Goal: Task Accomplishment & Management: Use online tool/utility

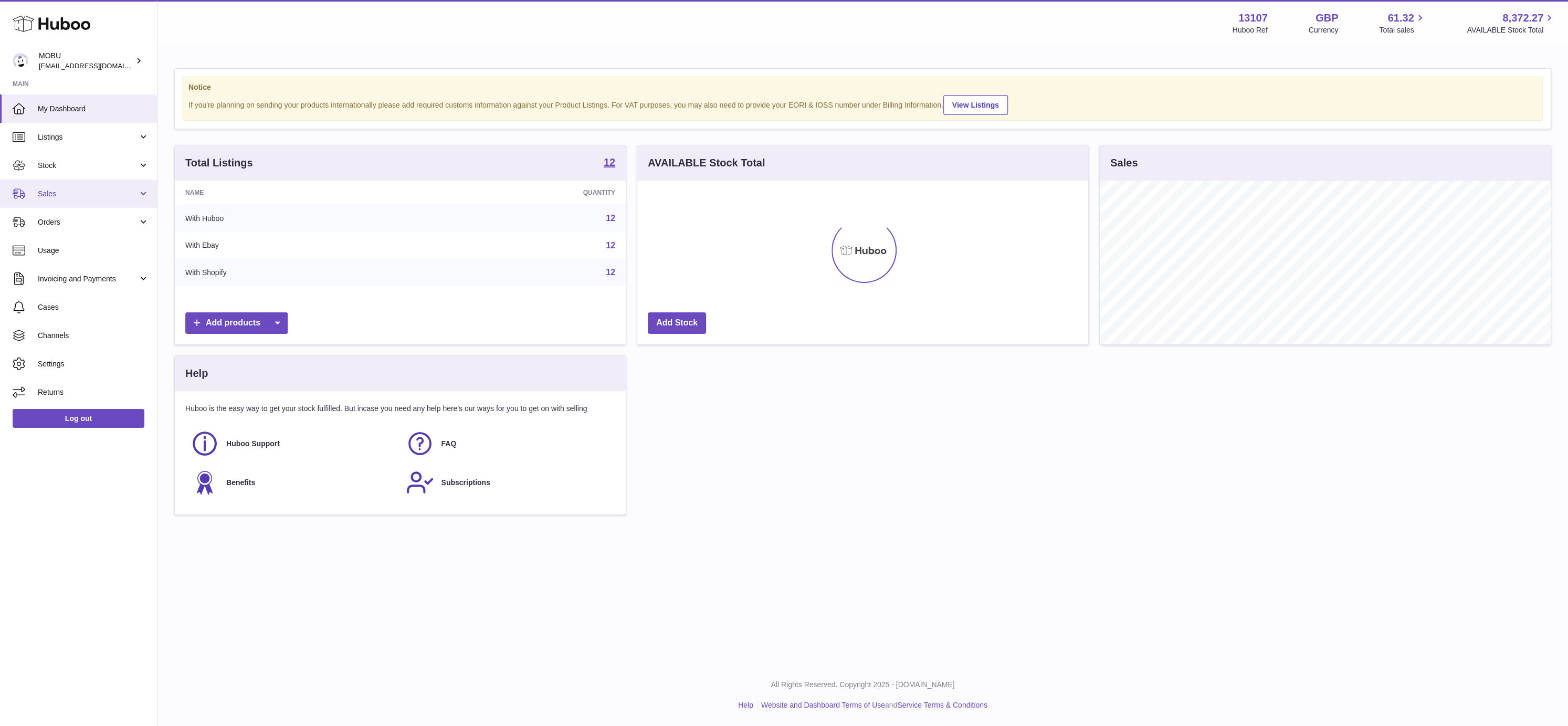
scroll to position [164, 452]
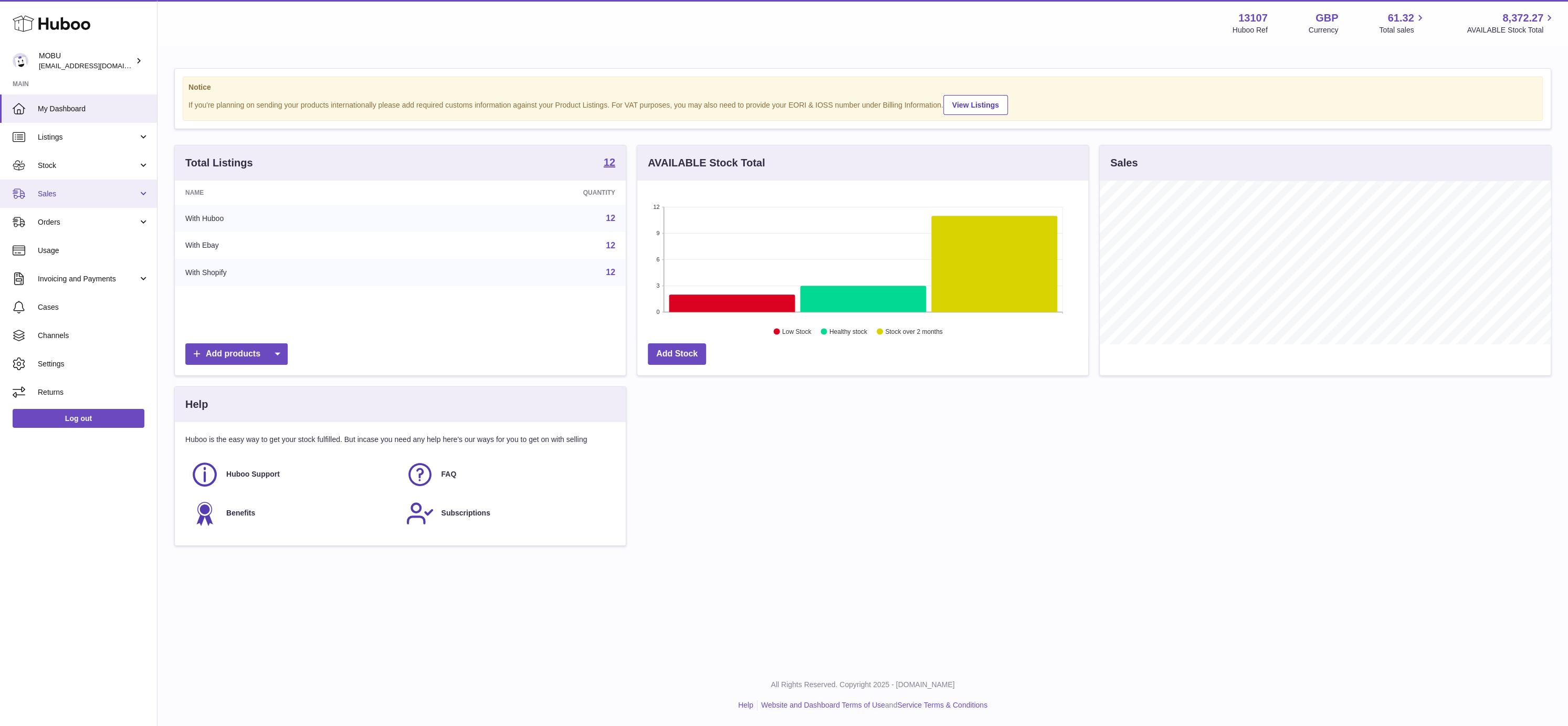
click at [53, 200] on link "Sales" at bounding box center [78, 194] width 157 height 28
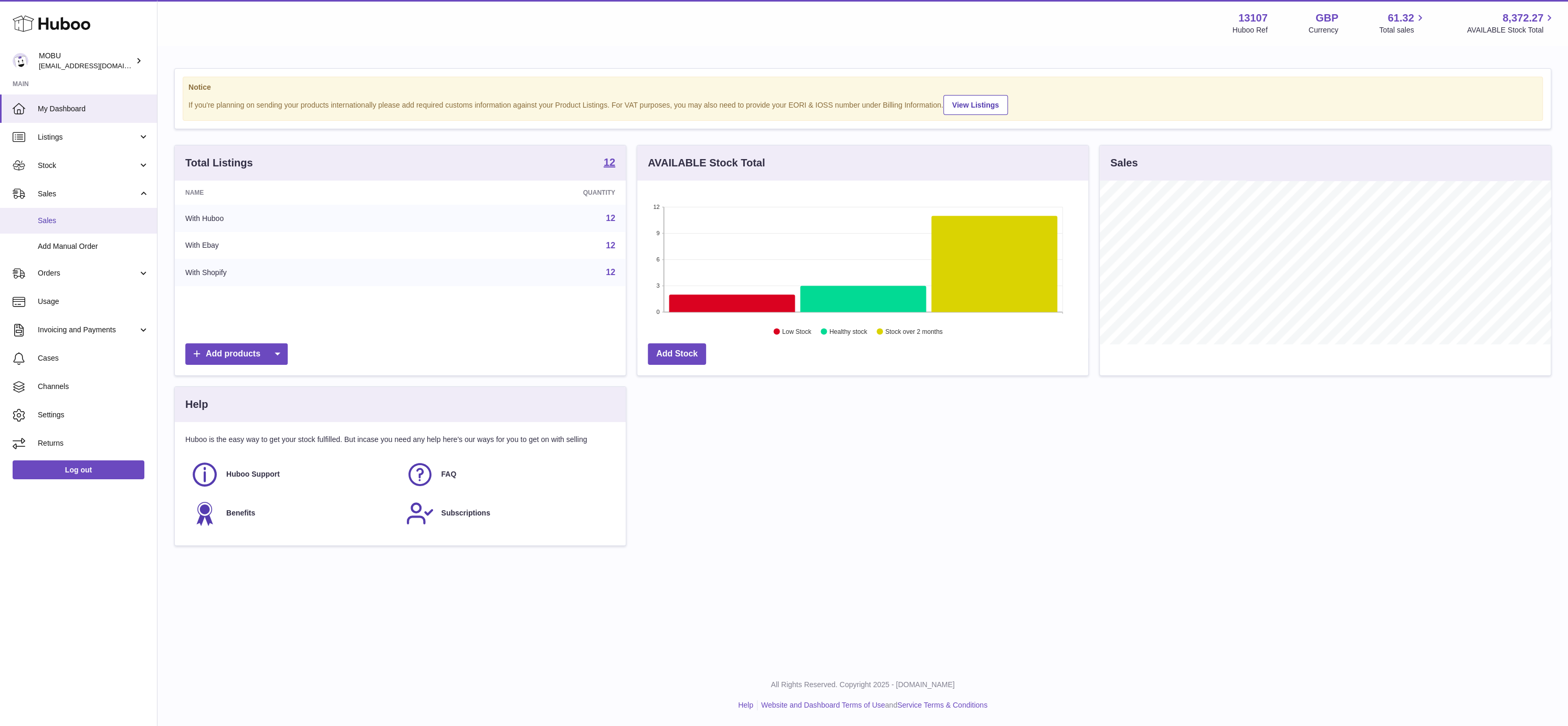
click at [74, 223] on span "Sales" at bounding box center [93, 220] width 111 height 10
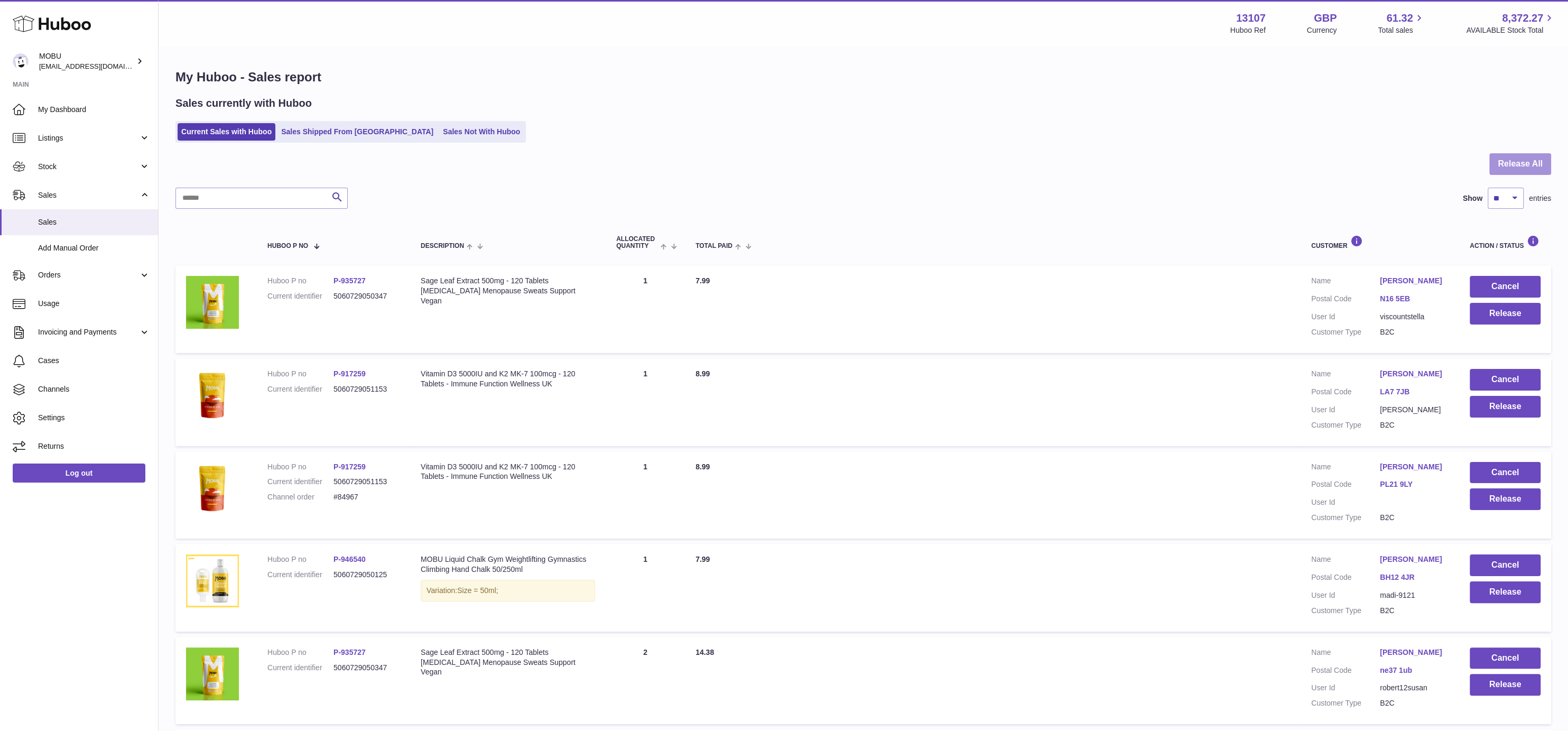
click at [1531, 161] on button "Release All" at bounding box center [1521, 163] width 62 height 21
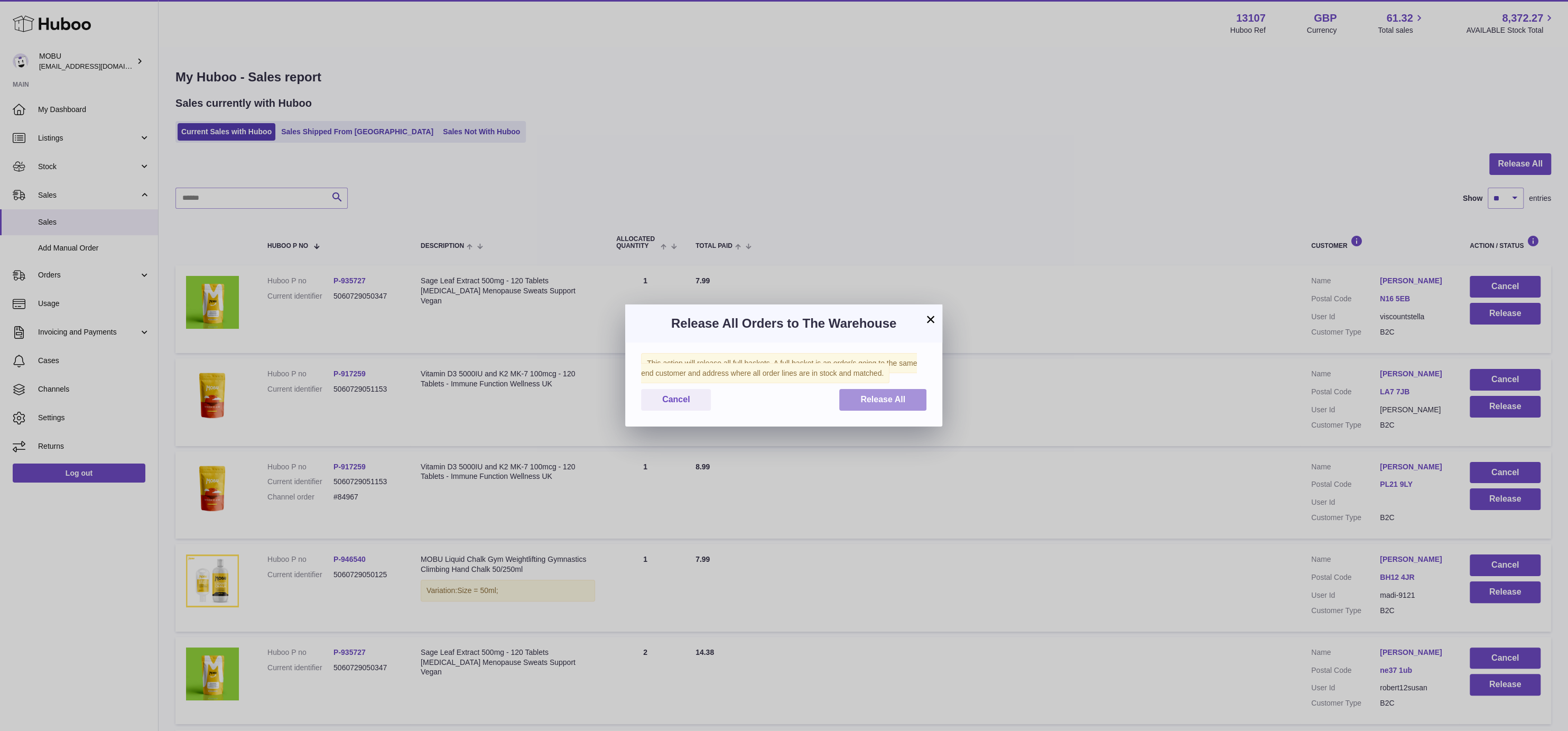
click at [871, 407] on button "Release All" at bounding box center [883, 399] width 87 height 21
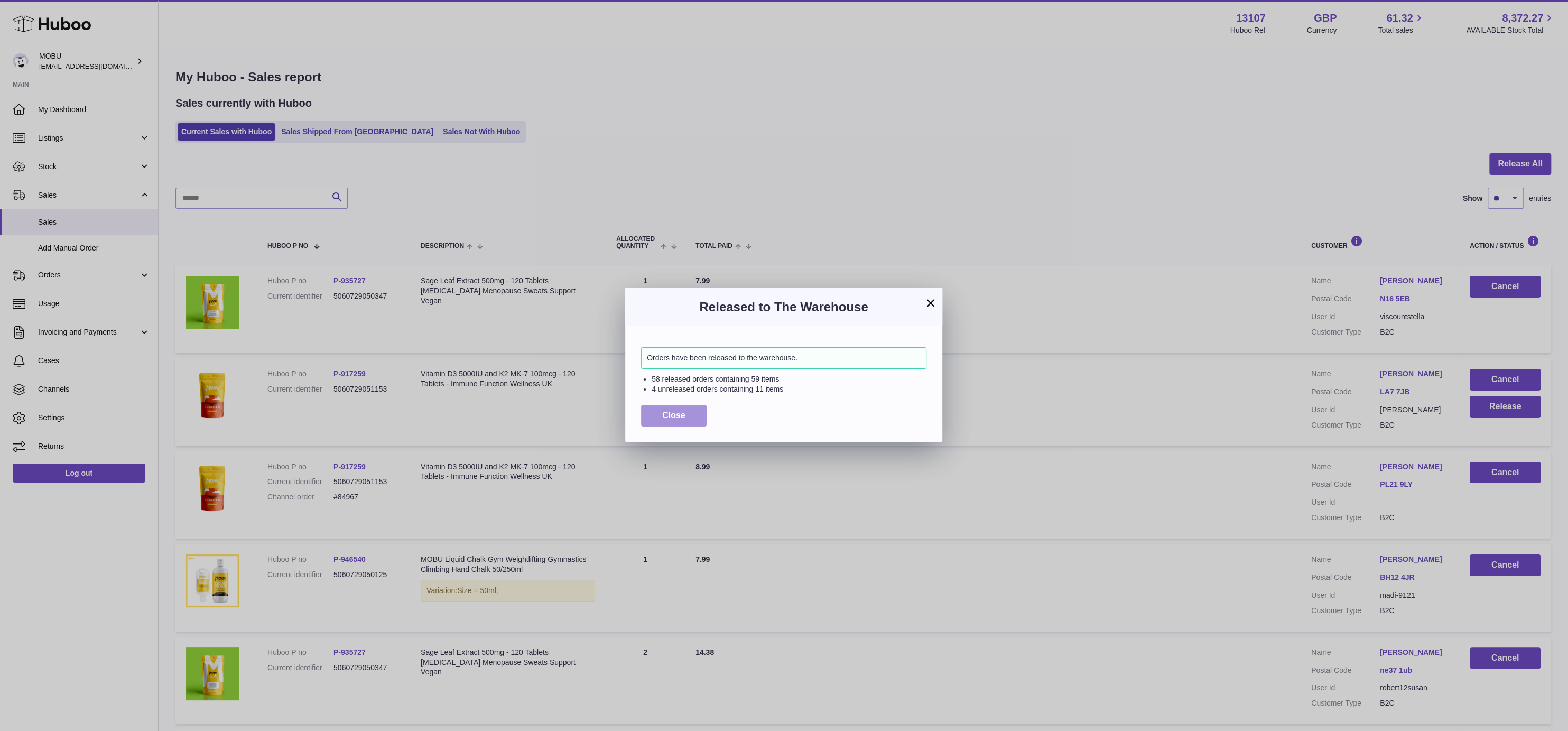
click at [687, 410] on button "Close" at bounding box center [673, 415] width 66 height 21
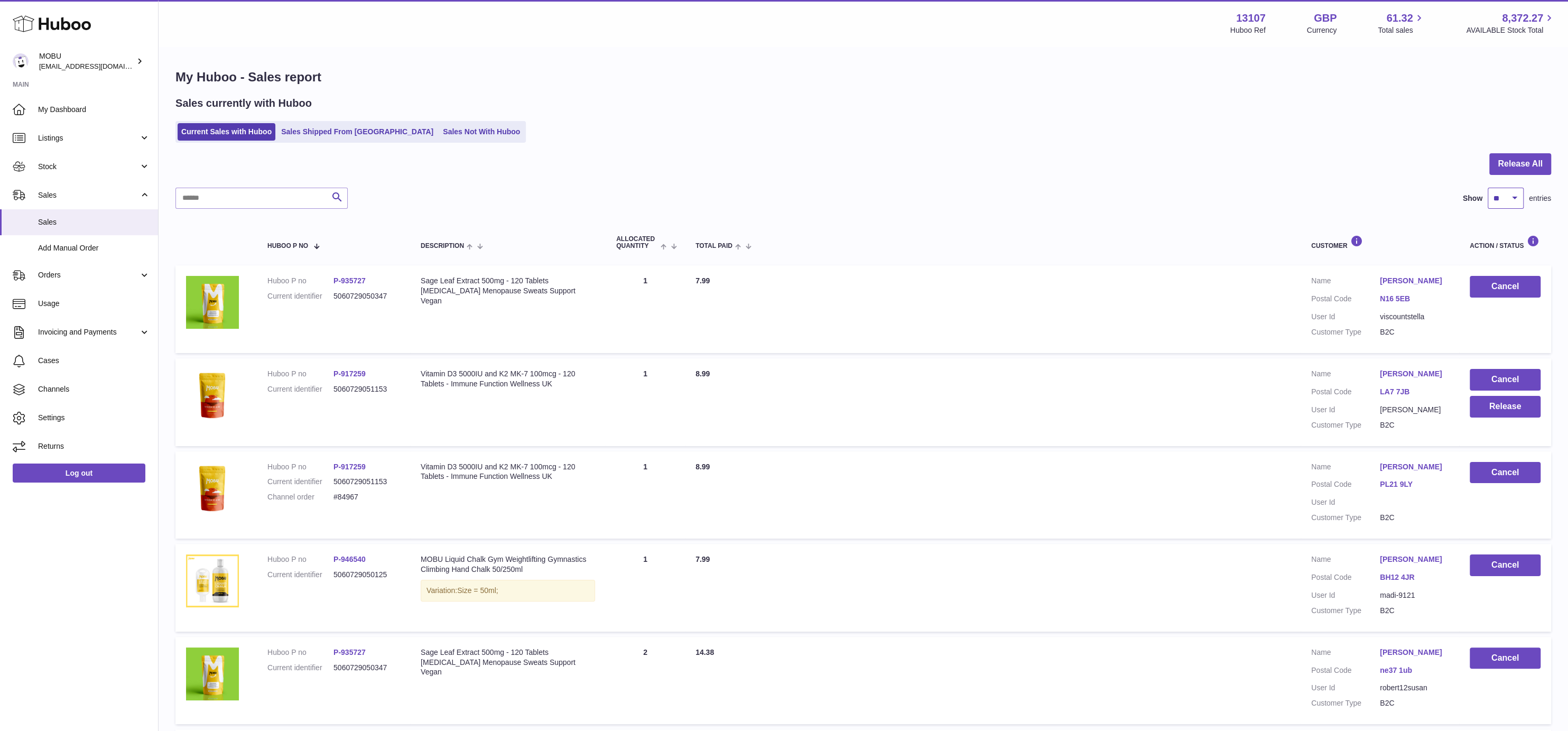
click at [1496, 189] on select "** ** ** ***" at bounding box center [1506, 198] width 36 height 21
select select "***"
click at [1488, 188] on select "** ** ** ***" at bounding box center [1506, 198] width 36 height 21
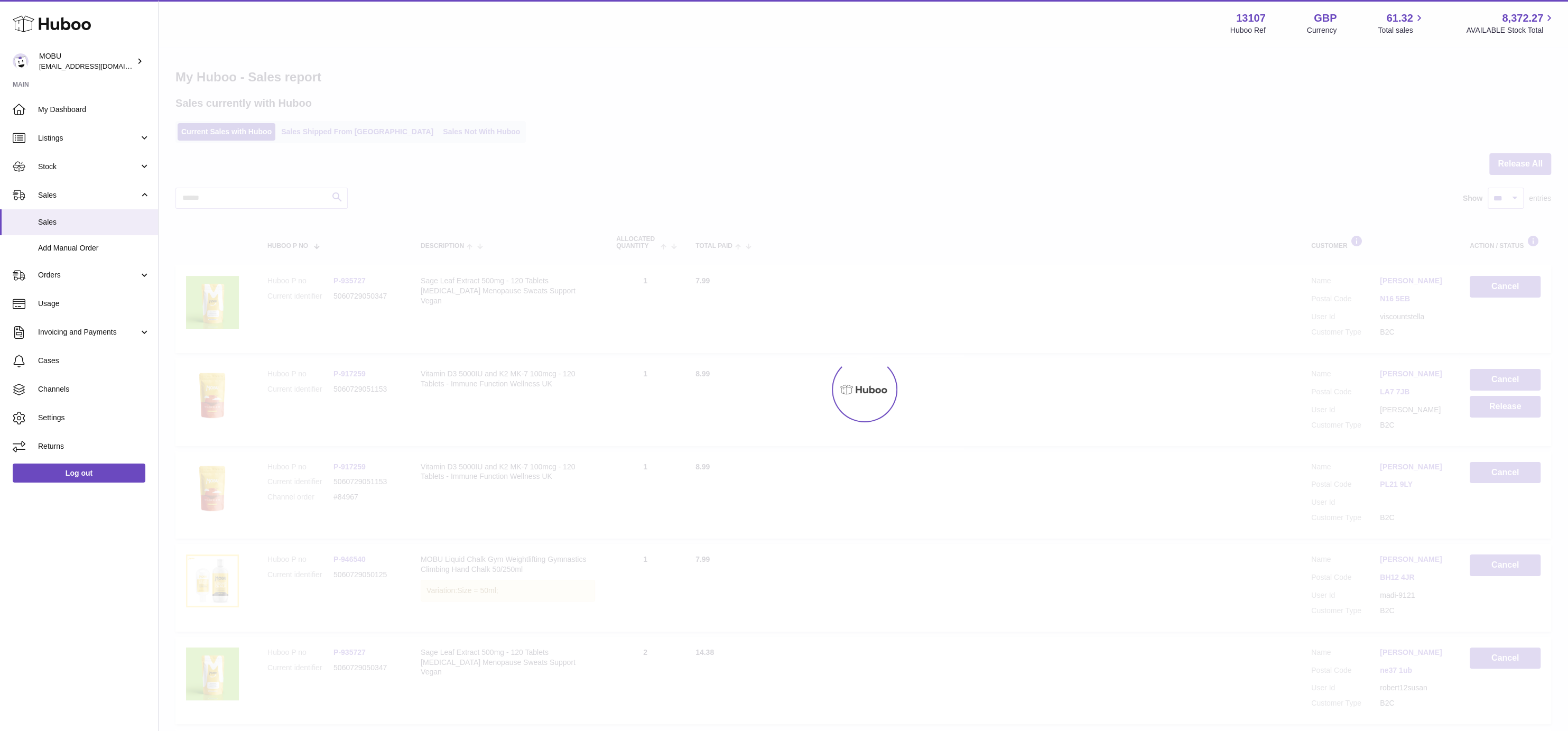
click at [1117, 158] on div at bounding box center [864, 389] width 1410 height 684
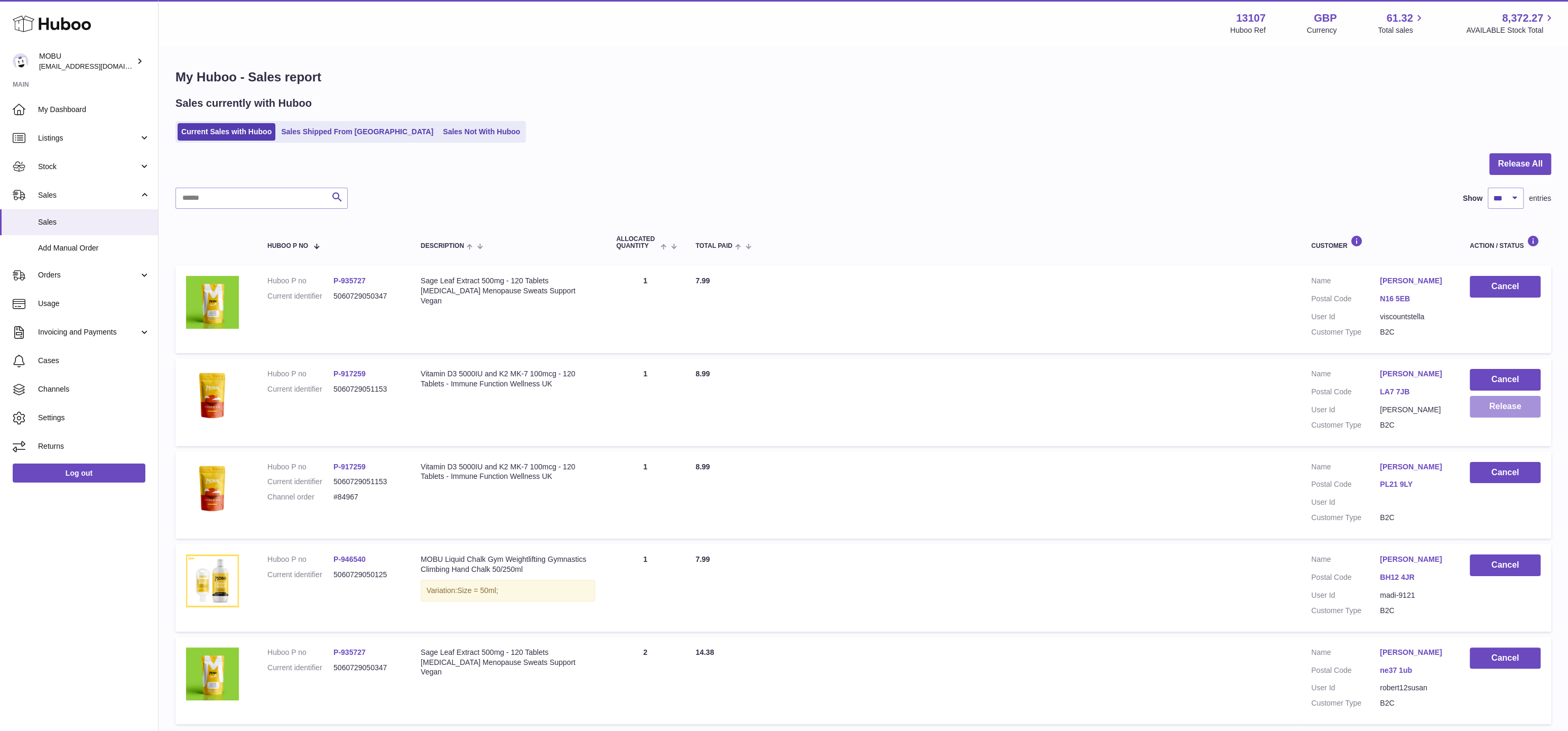
click at [1511, 402] on button "Release" at bounding box center [1506, 406] width 71 height 21
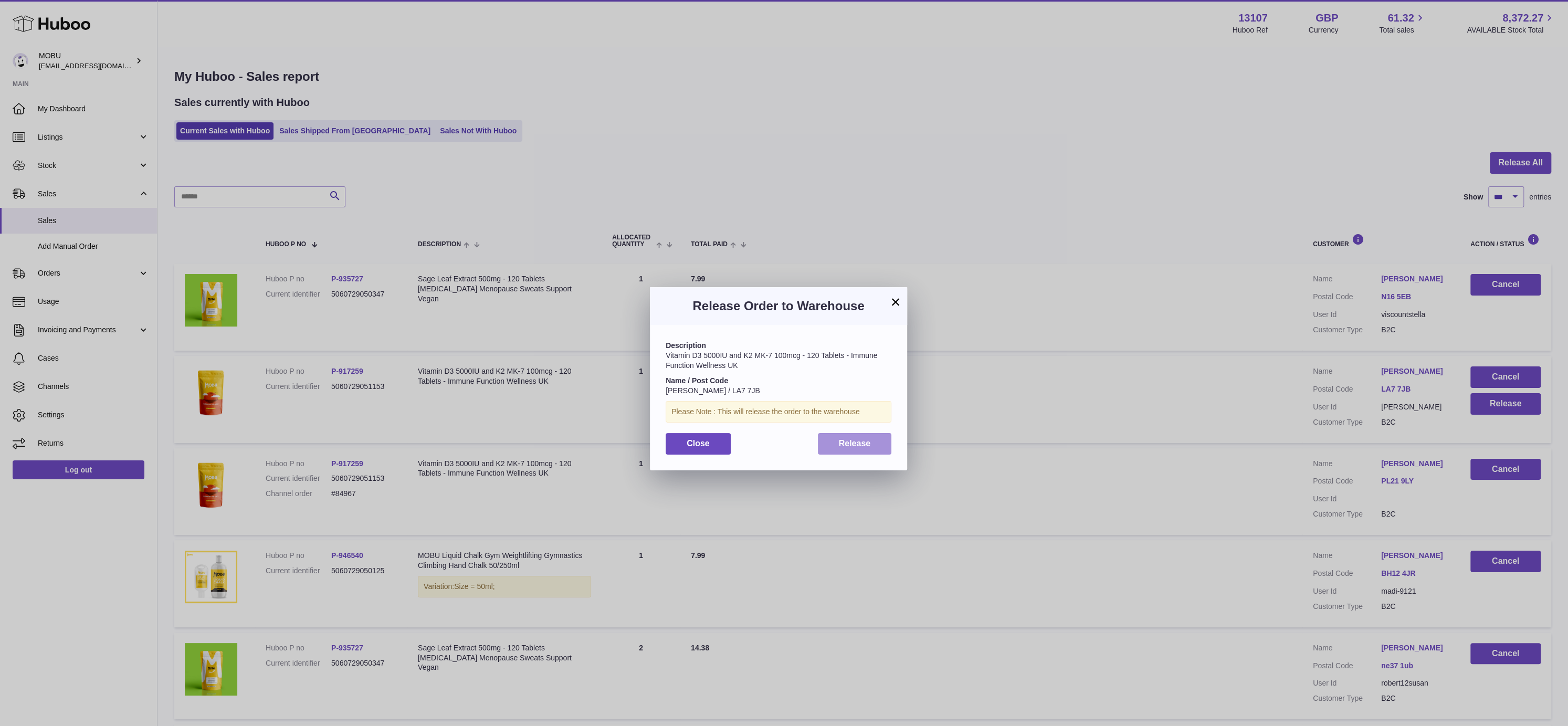
click at [863, 453] on button "Release" at bounding box center [855, 443] width 74 height 21
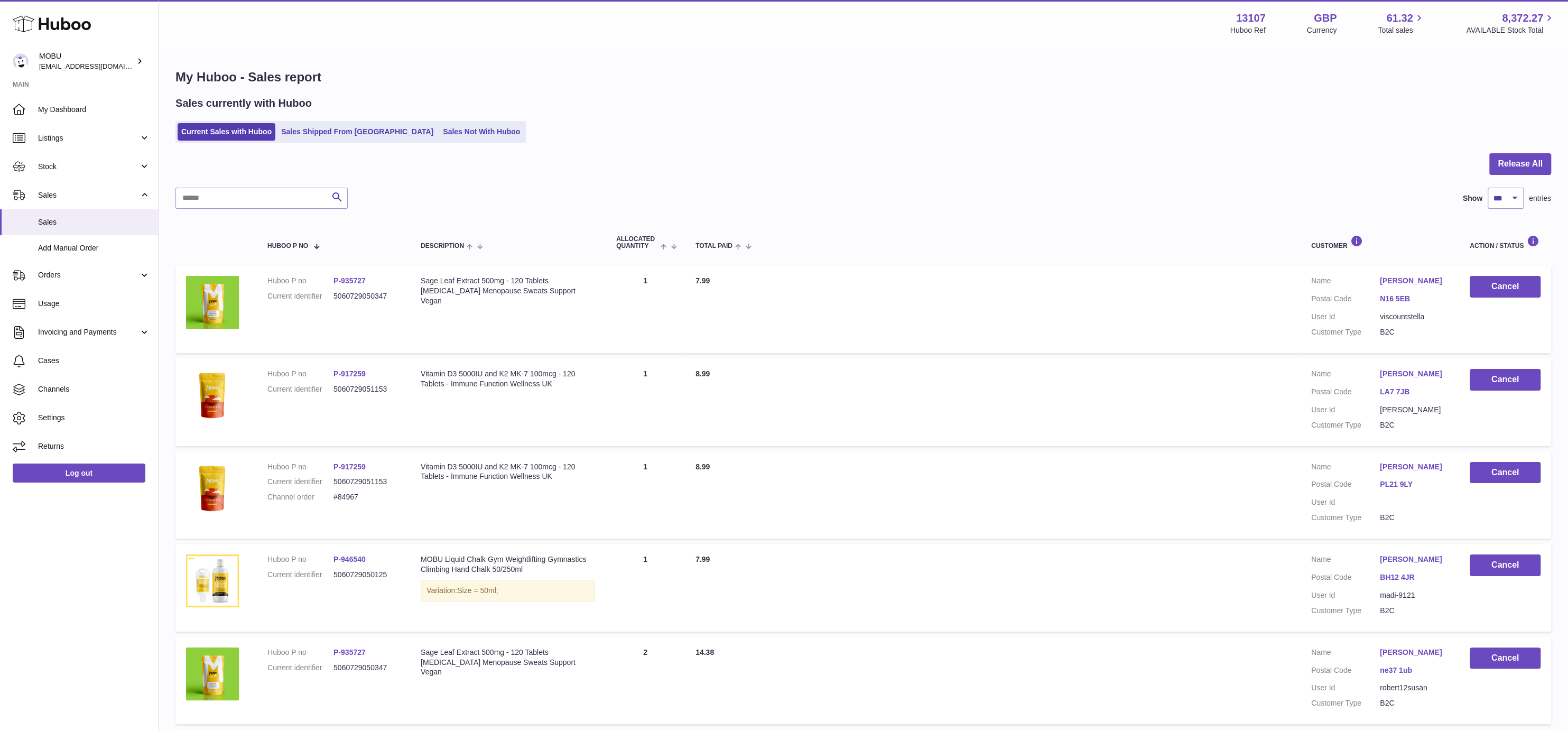
scroll to position [1434, 0]
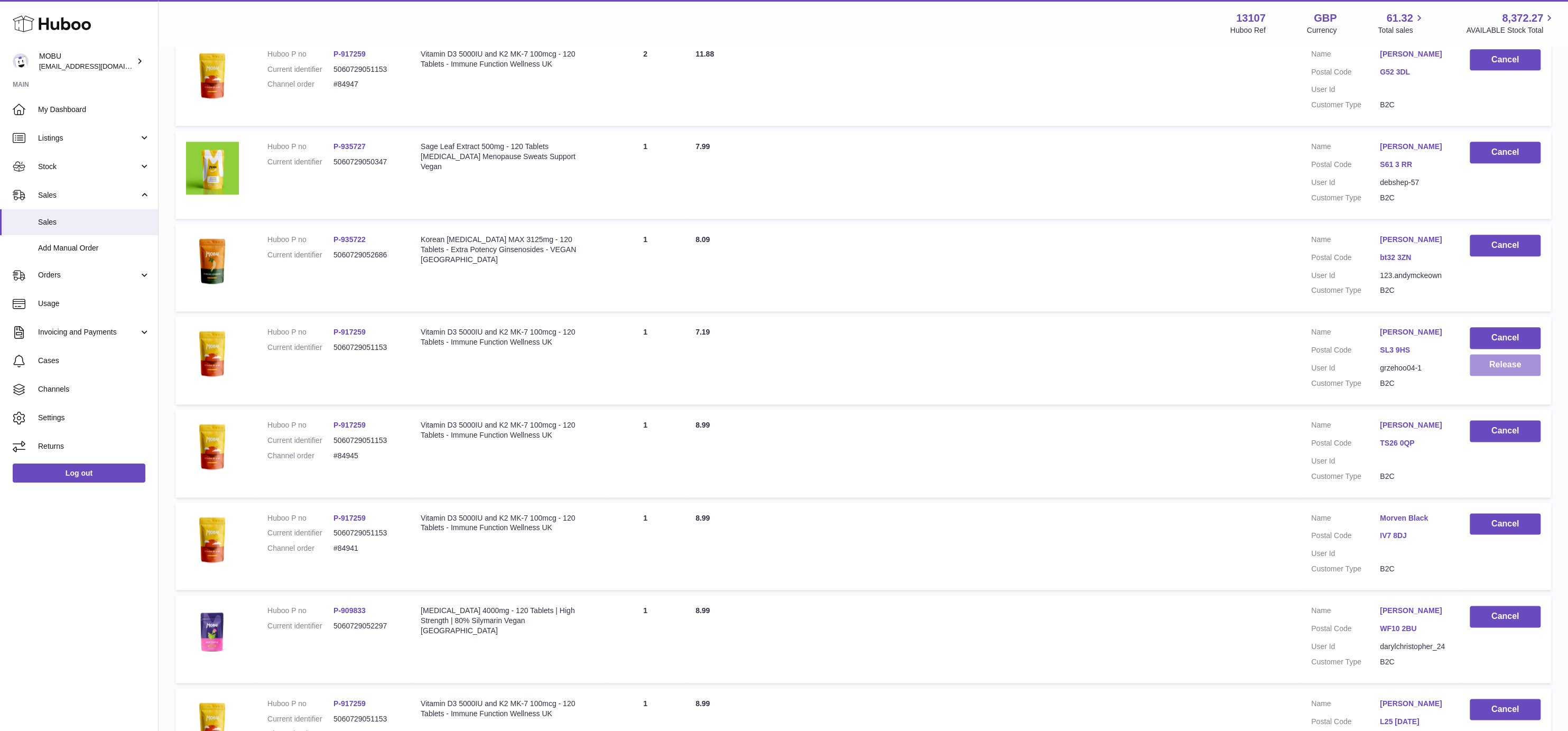
click at [1519, 362] on button "Release" at bounding box center [1506, 365] width 71 height 21
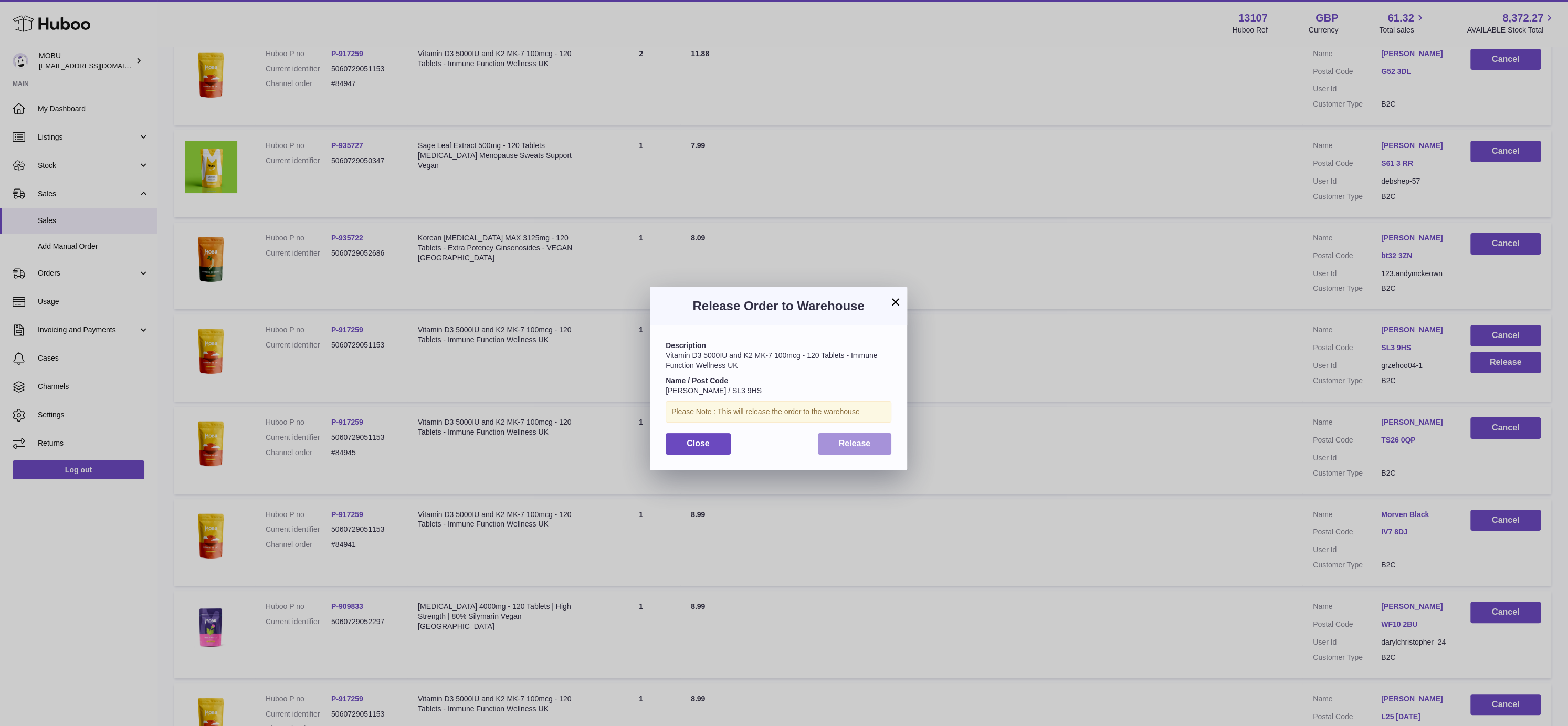
click at [854, 449] on button "Release" at bounding box center [855, 443] width 74 height 21
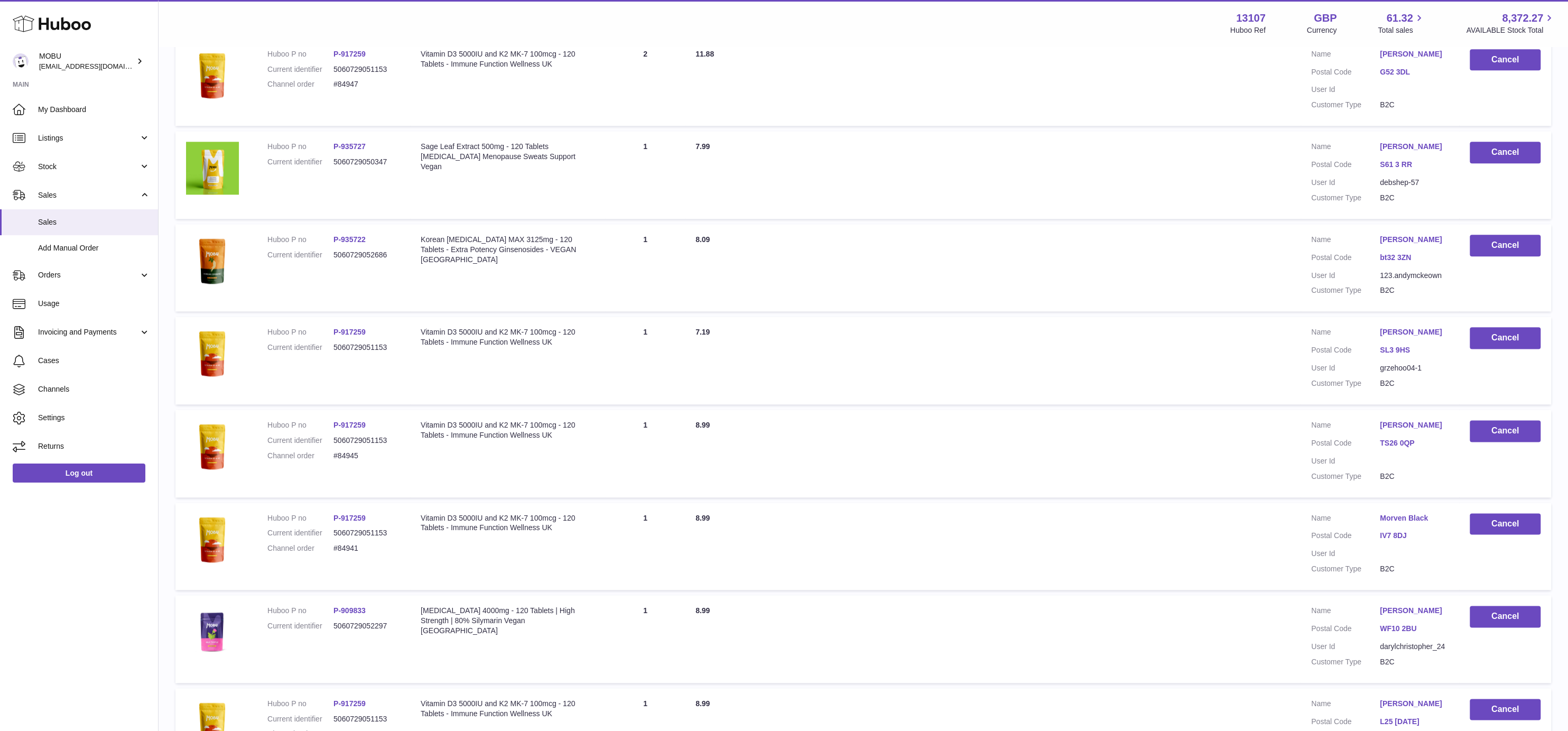
scroll to position [3020, 0]
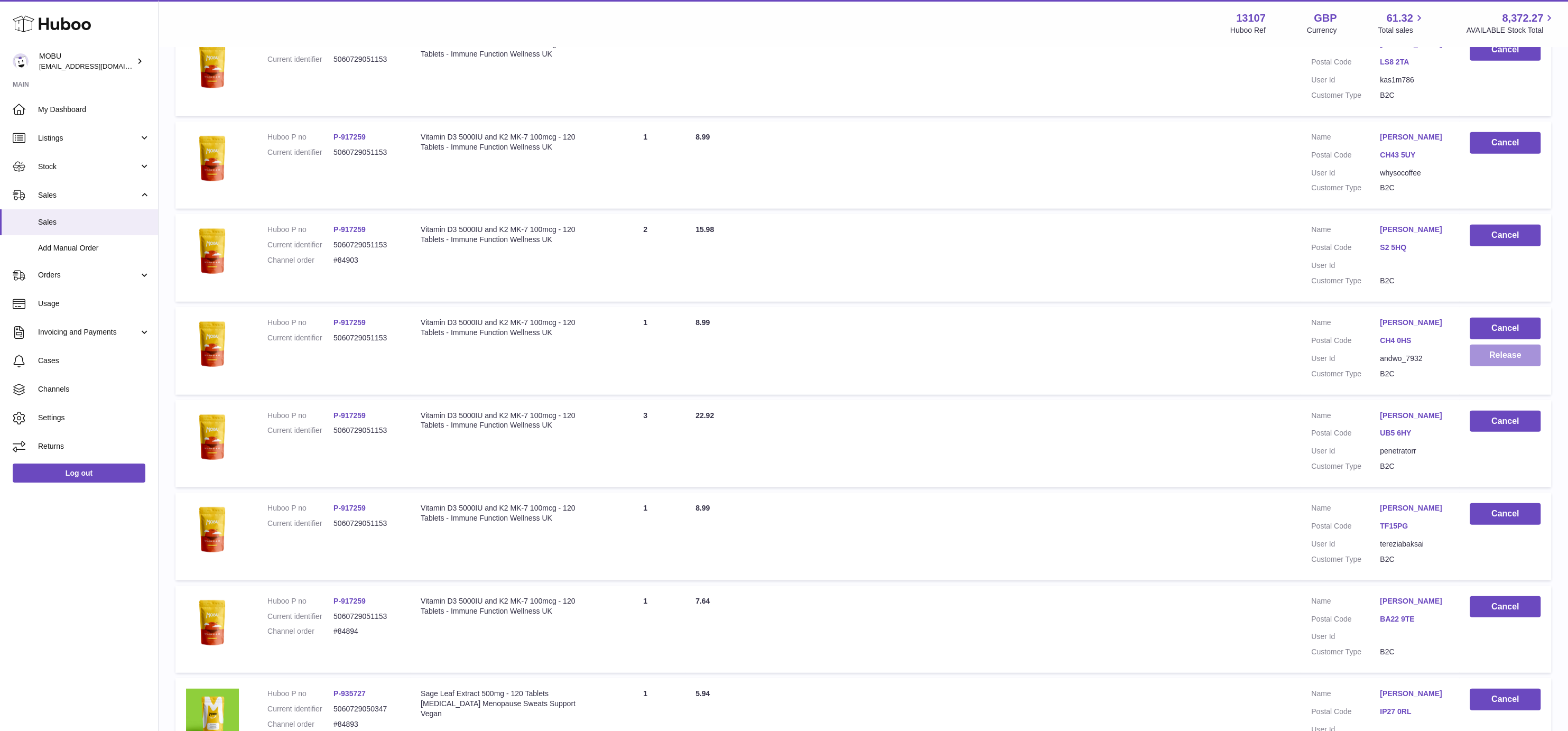
click at [1504, 378] on td "Cancel Release" at bounding box center [1505, 351] width 92 height 88
click at [1503, 366] on button "Release" at bounding box center [1506, 355] width 71 height 21
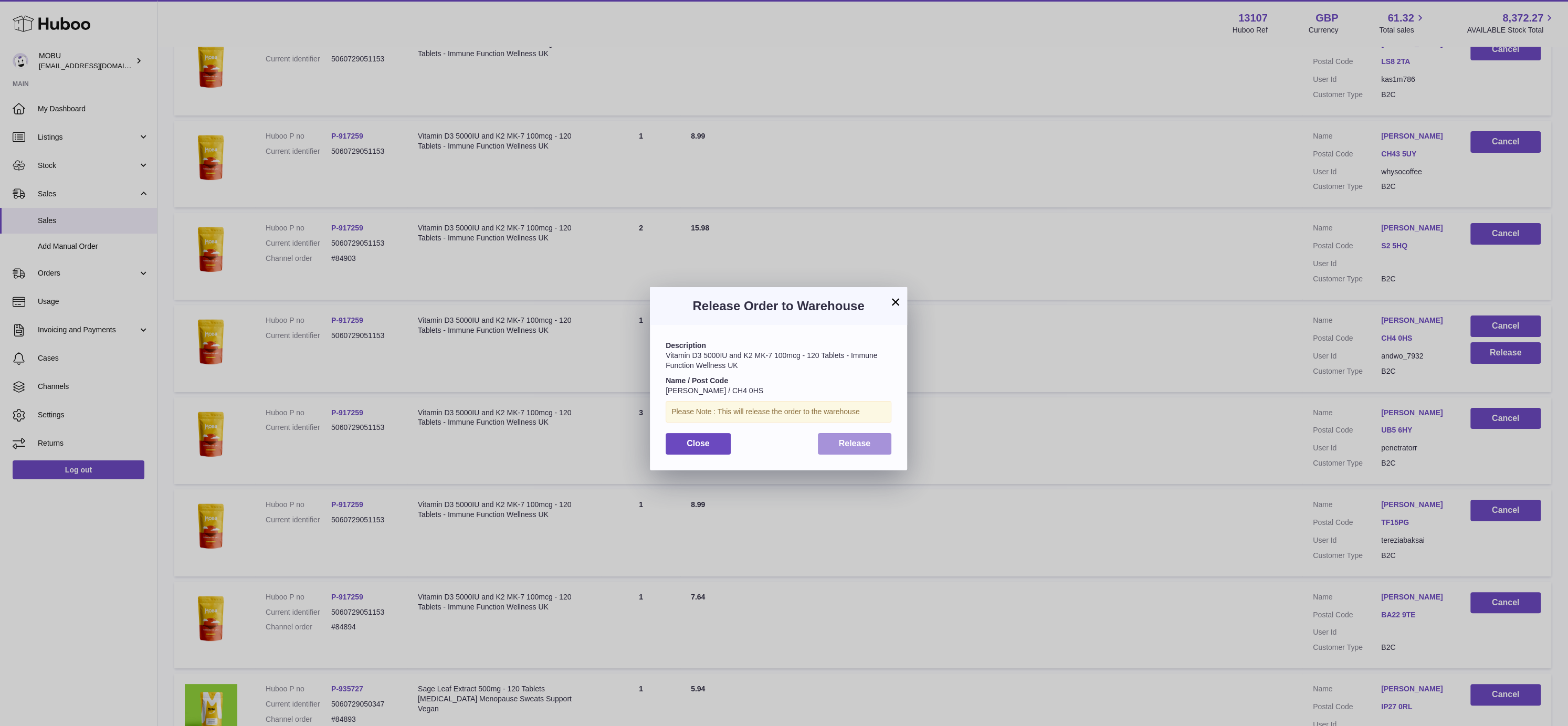
drag, startPoint x: 858, startPoint y: 439, endPoint x: 863, endPoint y: 436, distance: 5.8
click at [859, 439] on span "Release" at bounding box center [855, 443] width 32 height 9
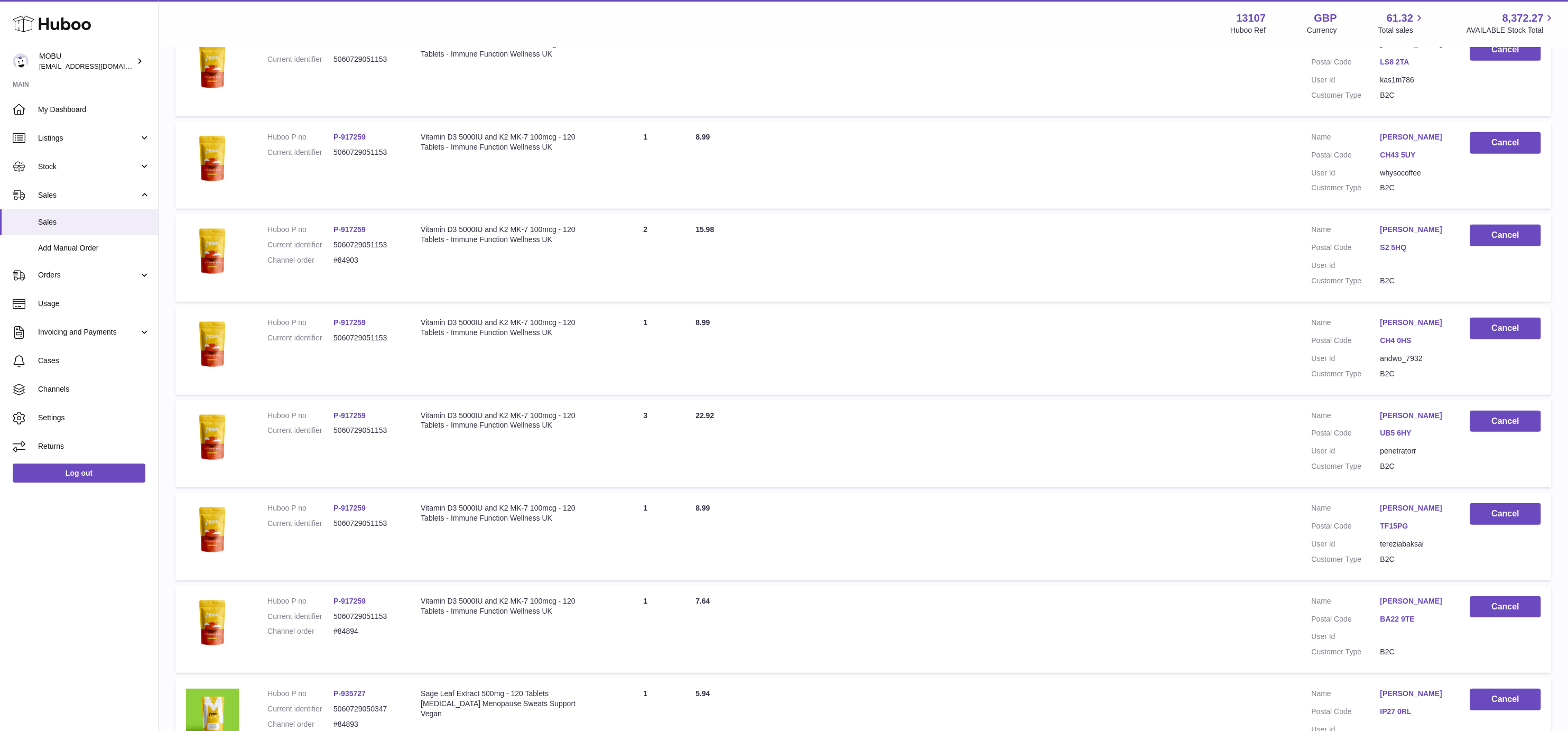
scroll to position [4144, 0]
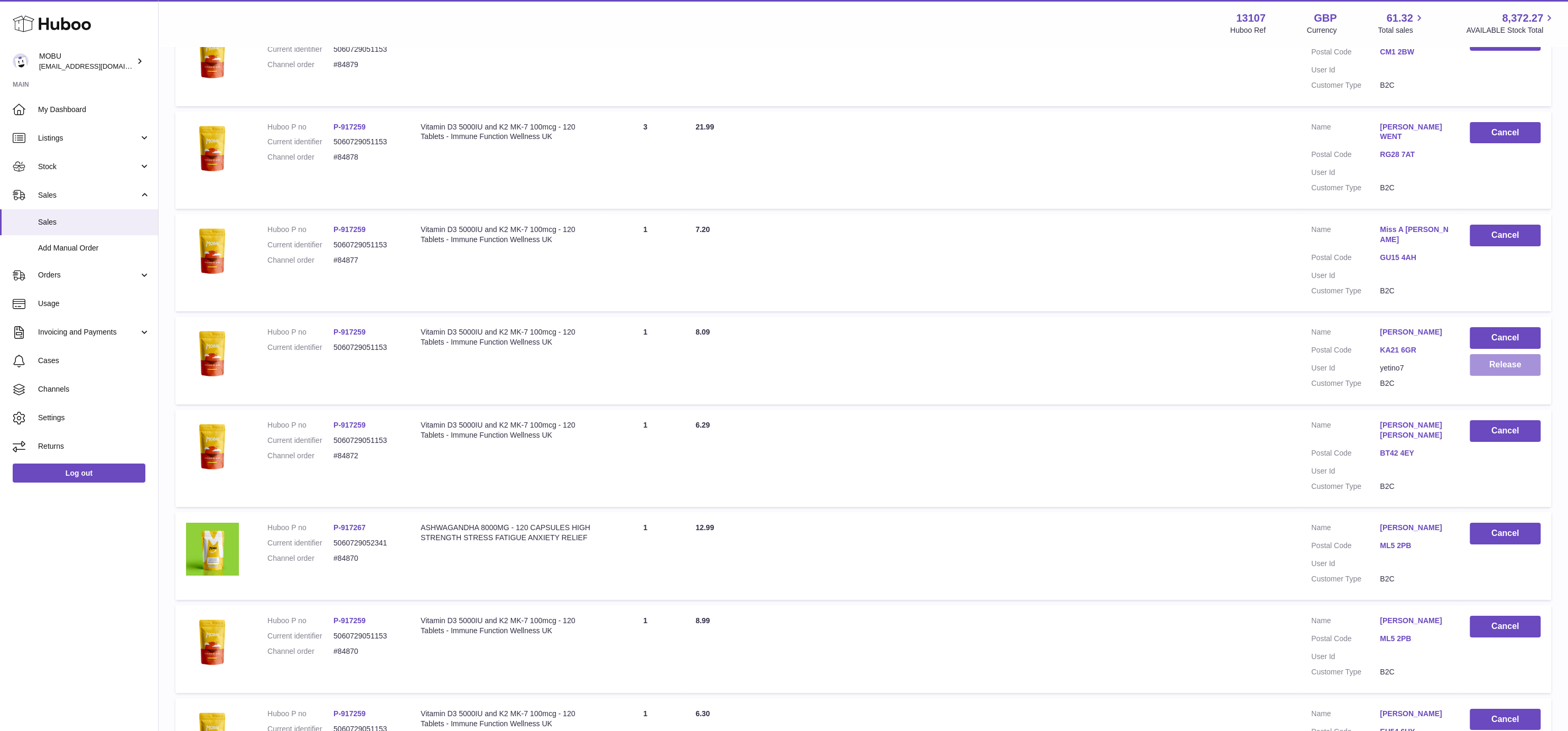
click at [1491, 364] on button "Release" at bounding box center [1506, 365] width 71 height 21
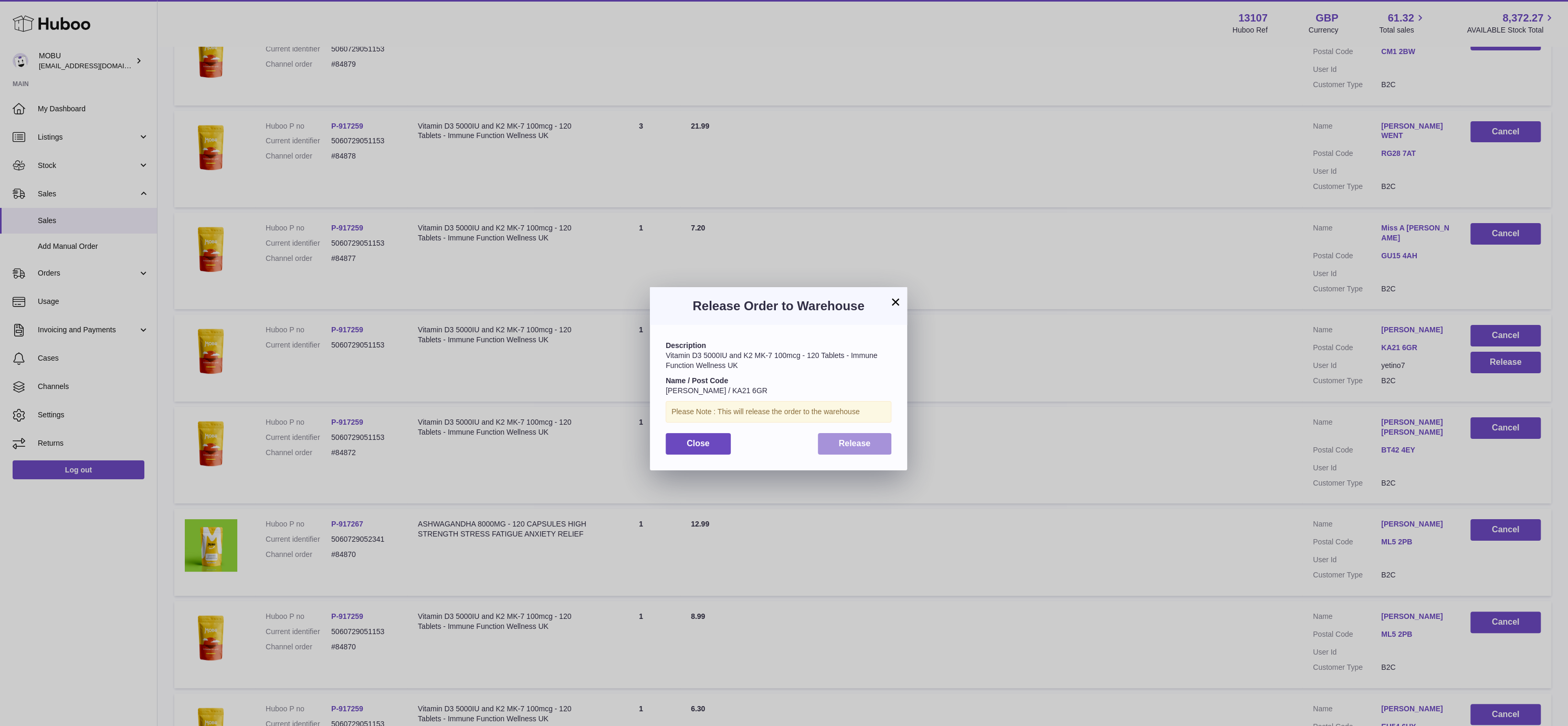
click at [868, 445] on span "Release" at bounding box center [855, 443] width 32 height 9
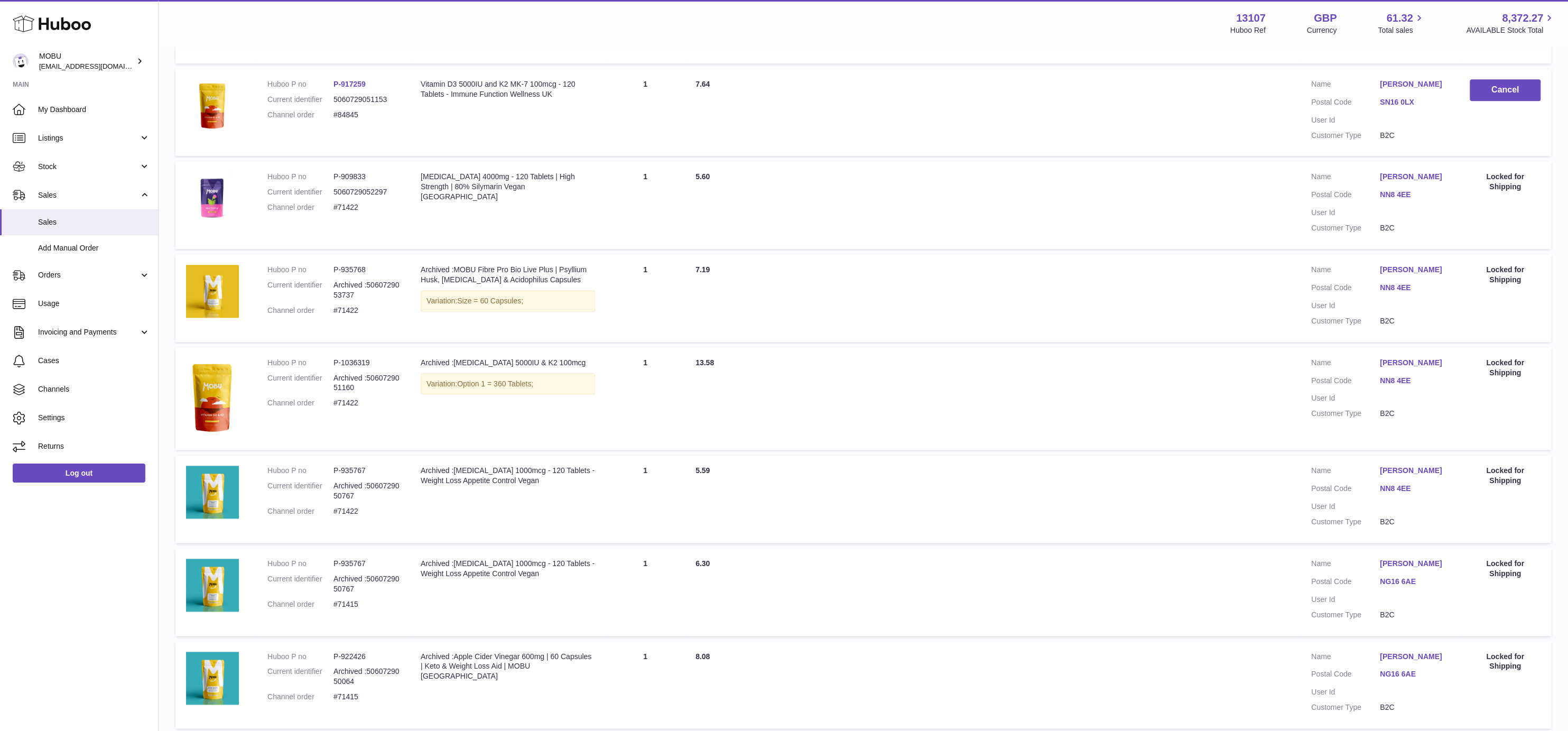
scroll to position [6262, 0]
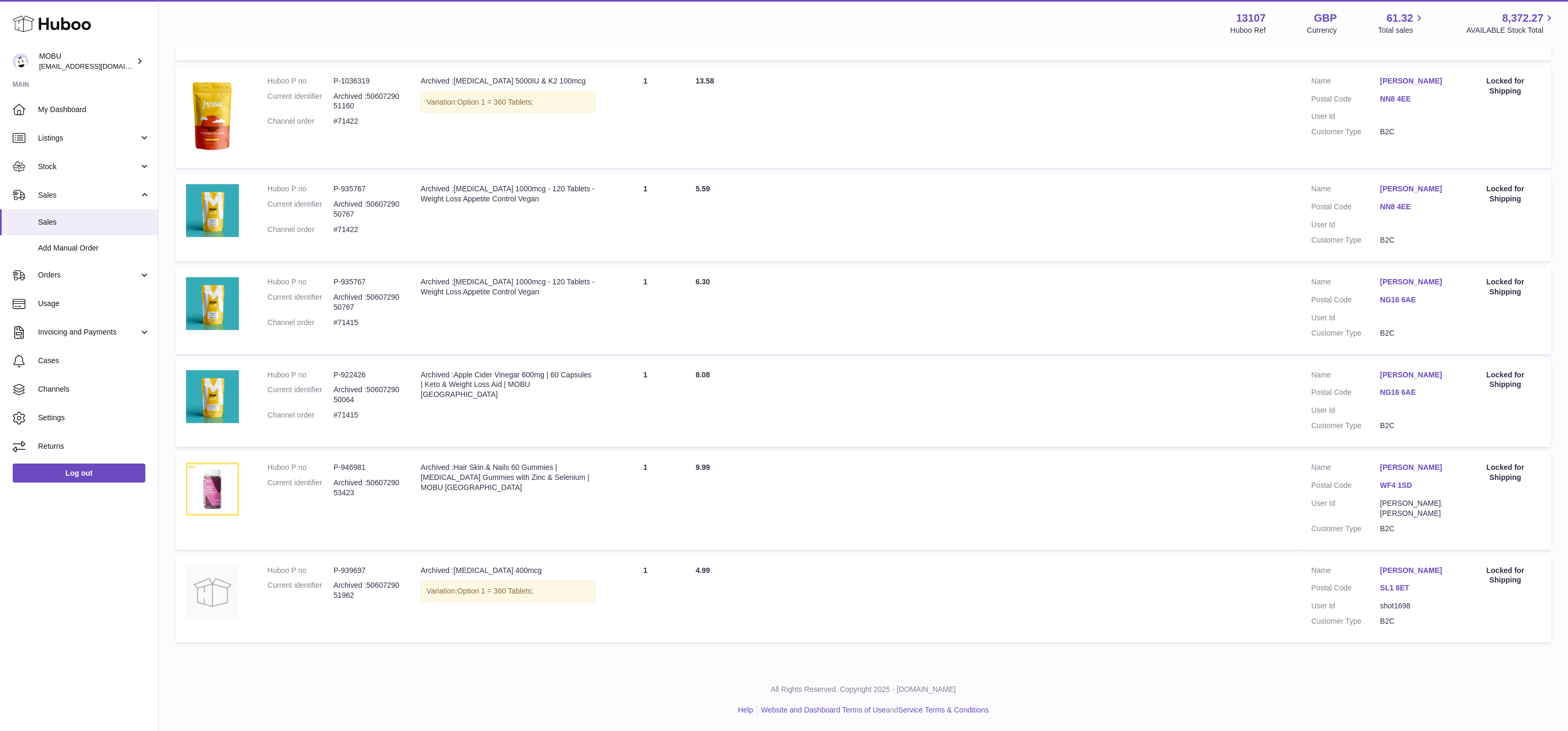
click at [1013, 350] on td "Total Paid 6.30" at bounding box center [993, 309] width 616 height 88
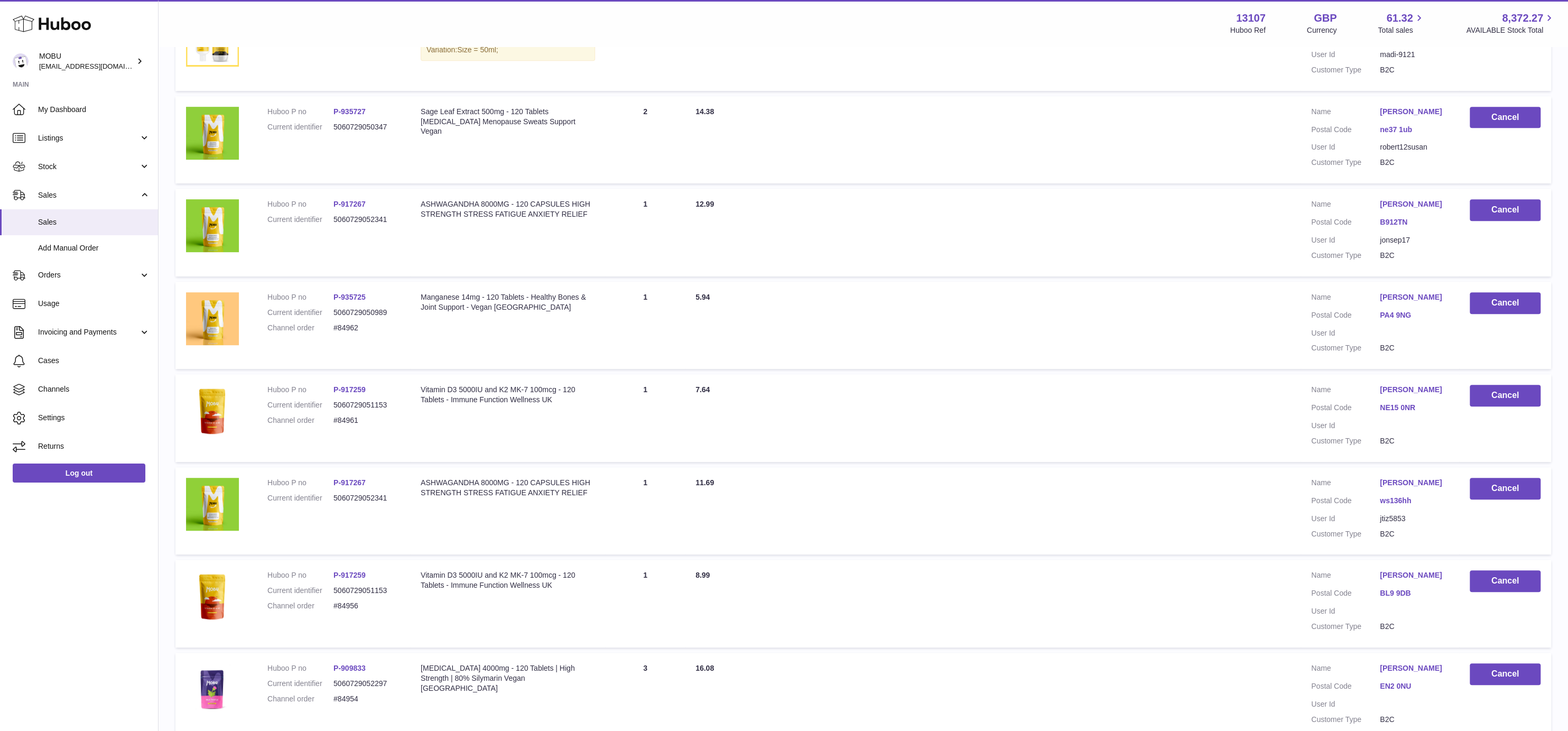
scroll to position [0, 0]
